Goal: Information Seeking & Learning: Learn about a topic

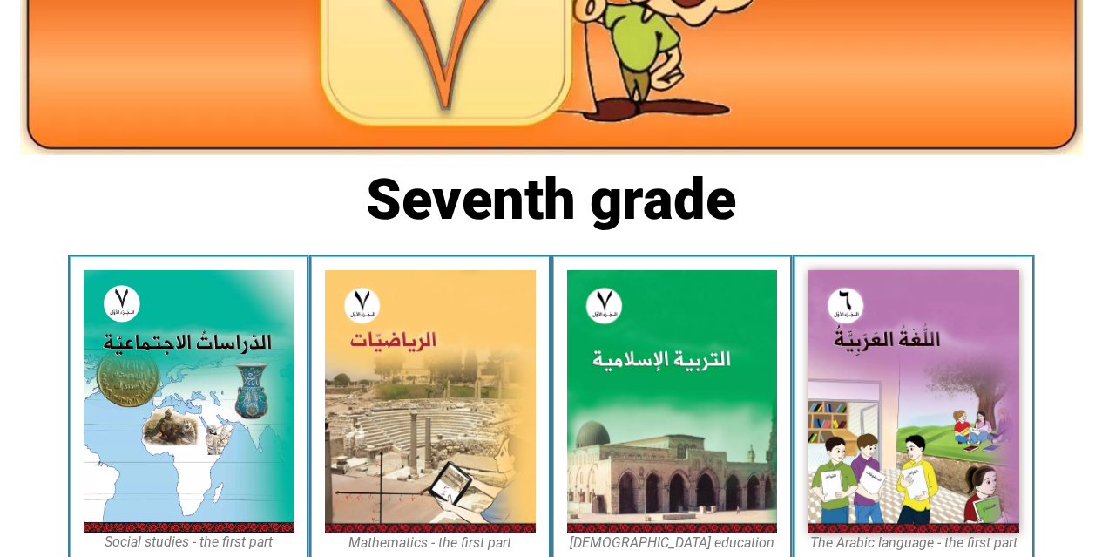
scroll to position [244, 0]
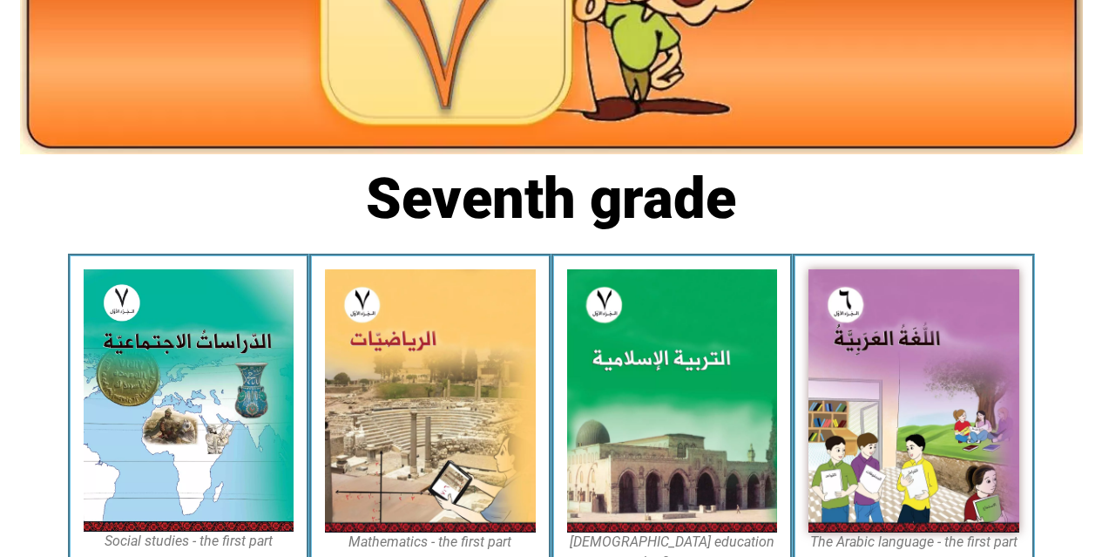
click at [702, 365] on img at bounding box center [672, 400] width 211 height 263
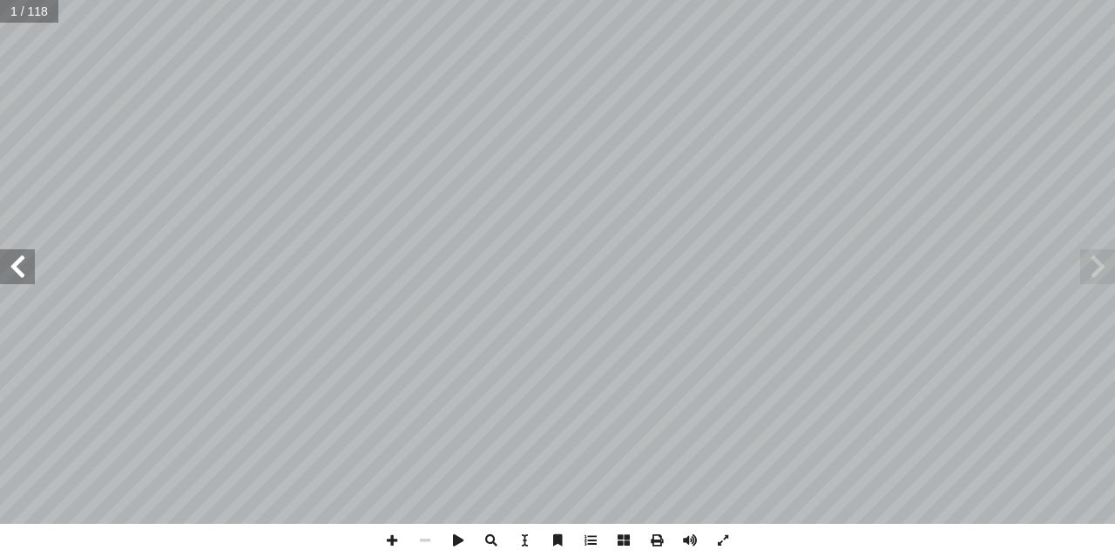
click at [9, 254] on span at bounding box center [17, 266] width 35 height 35
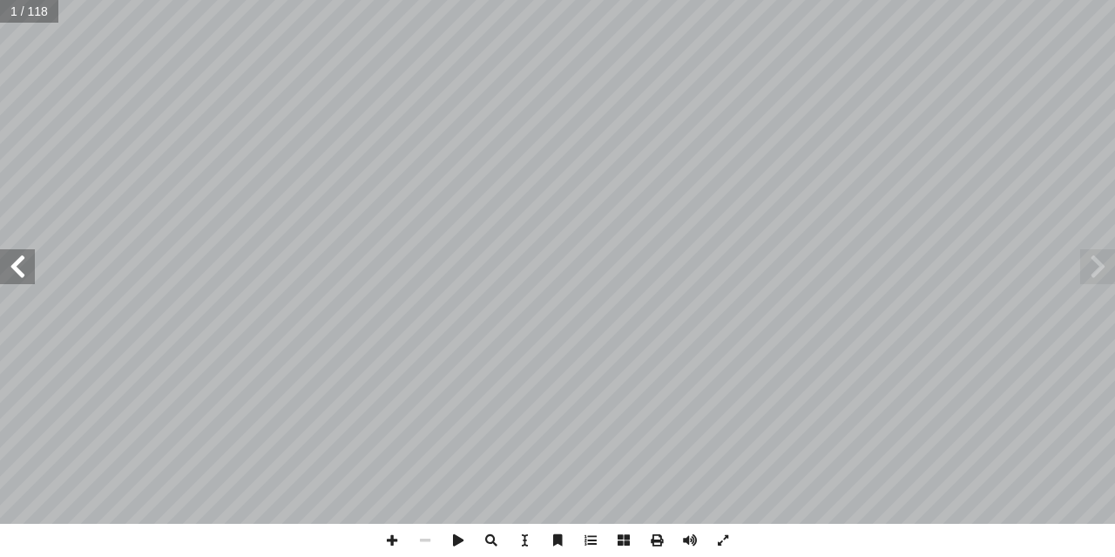
click at [9, 254] on span at bounding box center [17, 266] width 35 height 35
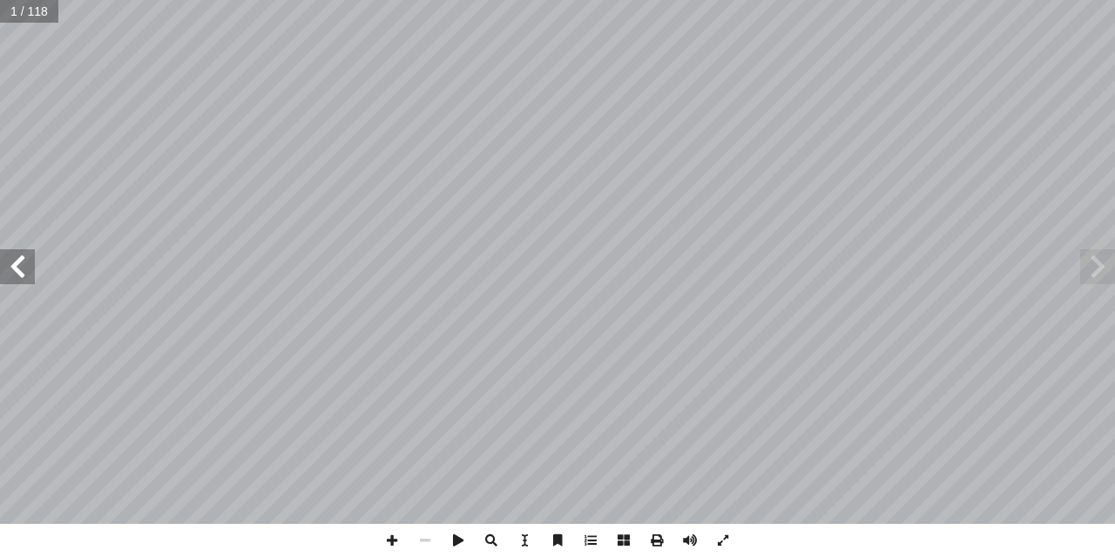
click at [9, 254] on span at bounding box center [17, 266] width 35 height 35
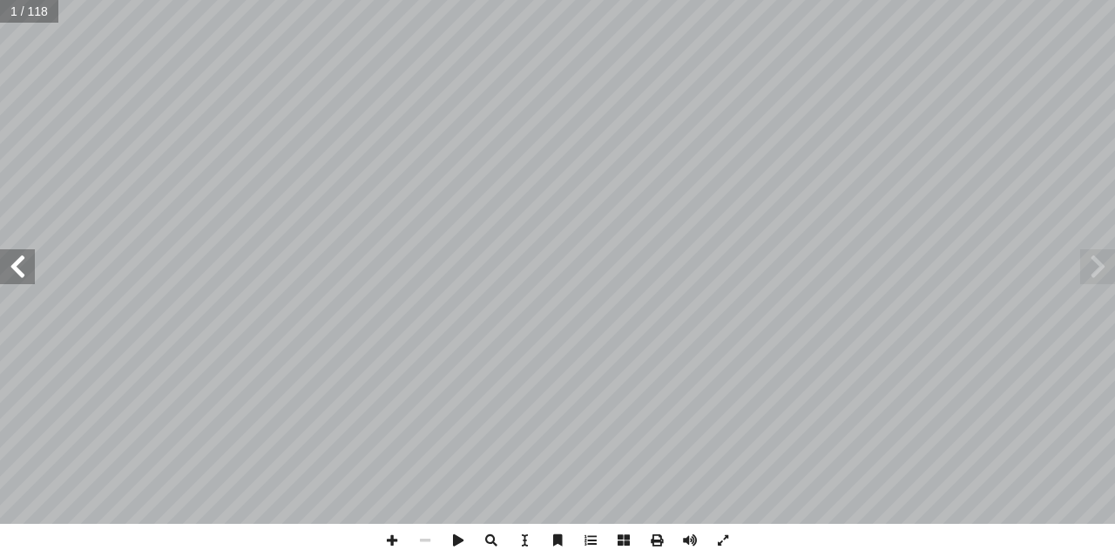
click at [9, 254] on span at bounding box center [17, 266] width 35 height 35
click at [15, 280] on span at bounding box center [17, 266] width 35 height 35
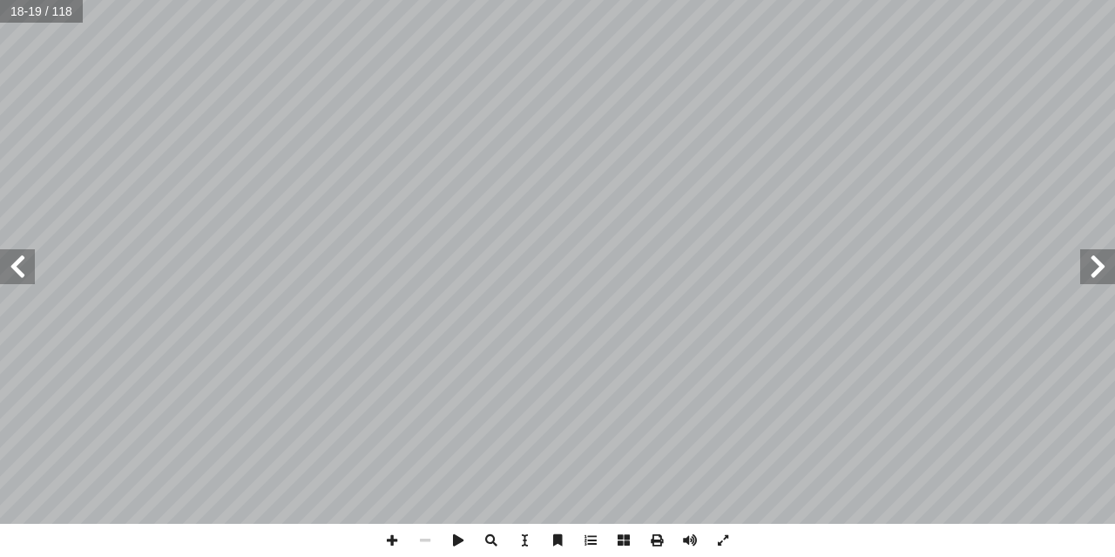
click at [15, 280] on span at bounding box center [17, 266] width 35 height 35
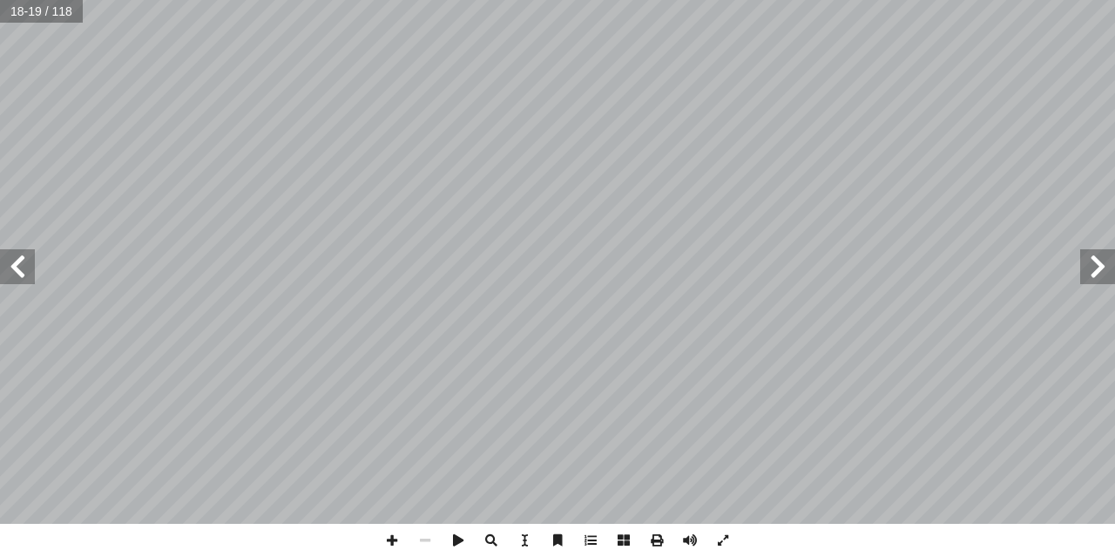
click at [15, 280] on span at bounding box center [17, 266] width 35 height 35
drag, startPoint x: 388, startPoint y: 537, endPoint x: 334, endPoint y: 526, distance: 54.3
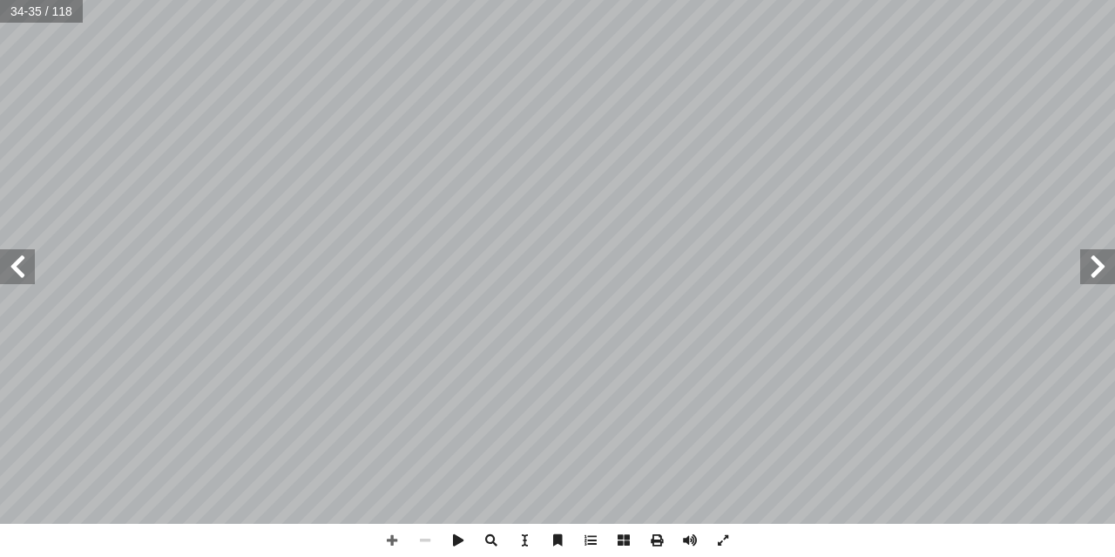
click at [334, 526] on div "30 : I � [PERSON_NAME] N Messenger A A Yes, بـي حيـرة God be pleased with A A ـ…" at bounding box center [557, 278] width 1115 height 557
click at [388, 542] on span at bounding box center [391, 540] width 33 height 33
click at [392, 543] on span at bounding box center [391, 540] width 33 height 33
click at [1106, 276] on span at bounding box center [1097, 266] width 35 height 35
click at [425, 538] on span at bounding box center [425, 540] width 33 height 33
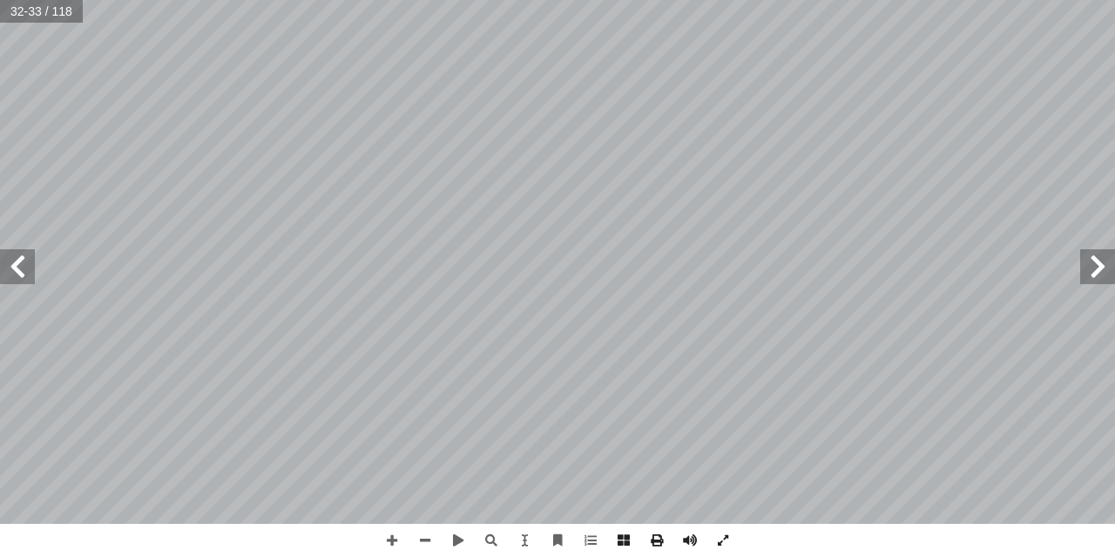
click at [13, 271] on span at bounding box center [17, 266] width 35 height 35
click at [391, 537] on span at bounding box center [391, 540] width 33 height 33
click at [767, 551] on div "30 : I � [PERSON_NAME] N Messenger A A Yes, بـي حيـرة God be pleased with A A ـ…" at bounding box center [557, 278] width 1115 height 557
click at [1091, 272] on span at bounding box center [1097, 266] width 35 height 35
click at [15, 283] on span at bounding box center [17, 266] width 35 height 35
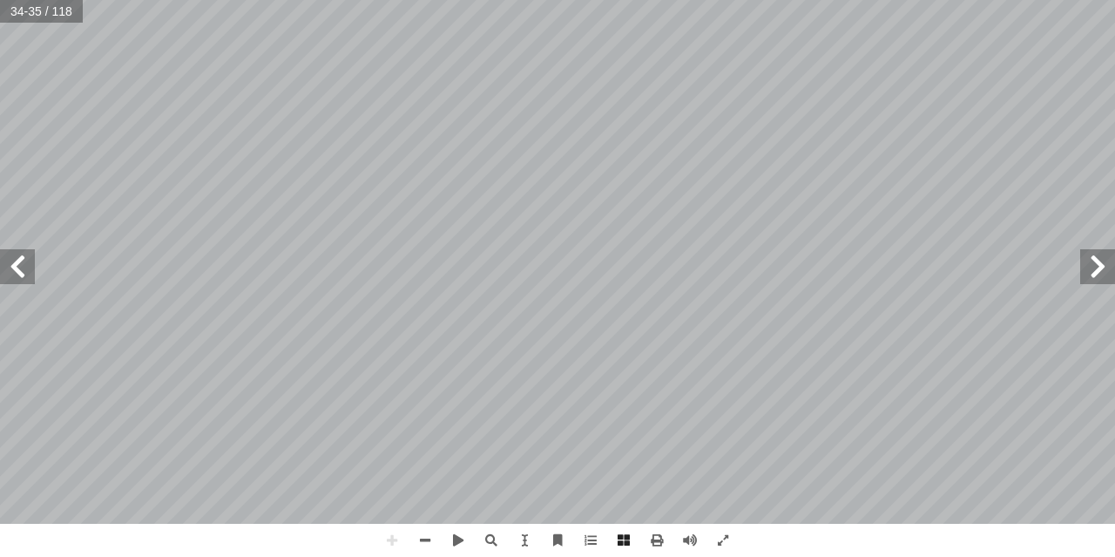
click at [189, 0] on html "Home page First grade Second grade Third grade Fourth grade Fifth grade Sixth g…" at bounding box center [557, 57] width 1115 height 115
click at [25, 275] on span at bounding box center [17, 266] width 35 height 35
click at [1104, 267] on span at bounding box center [1097, 266] width 35 height 35
